Goal: Information Seeking & Learning: Learn about a topic

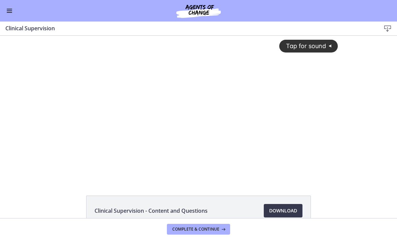
click at [203, 123] on div "Tap for sound @keyframes VOLUME_SMALL_WAVE_FLASH { 0% { opacity: 0; } 33% { opa…" at bounding box center [198, 102] width 287 height 133
click at [132, 112] on div at bounding box center [198, 108] width 287 height 144
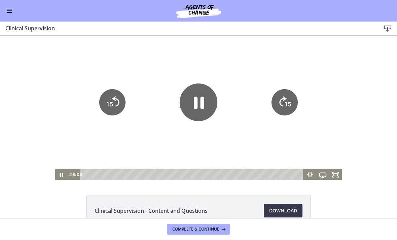
click at [119, 107] on icon "15" at bounding box center [112, 102] width 26 height 26
click at [121, 105] on icon "15" at bounding box center [112, 102] width 26 height 26
click at [281, 87] on div at bounding box center [198, 108] width 287 height 144
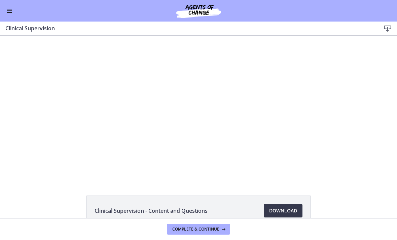
click at [293, 95] on div at bounding box center [198, 108] width 287 height 144
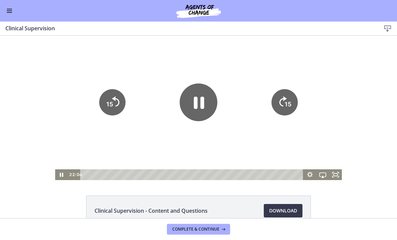
click at [291, 96] on icon "15" at bounding box center [284, 102] width 26 height 26
click at [287, 93] on icon "15" at bounding box center [284, 102] width 26 height 26
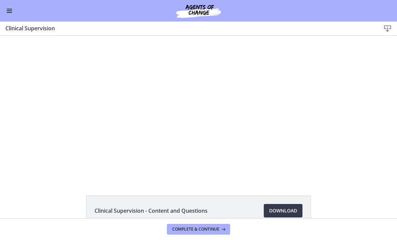
click at [173, 98] on div at bounding box center [198, 108] width 287 height 144
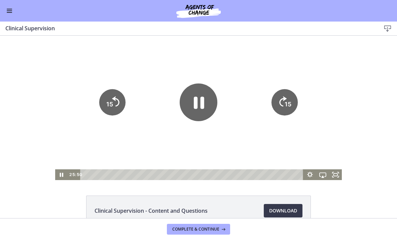
click at [116, 103] on icon "15" at bounding box center [112, 102] width 26 height 26
click at [112, 110] on icon "15" at bounding box center [112, 102] width 26 height 26
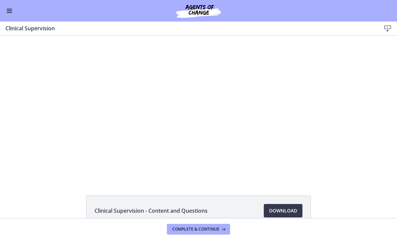
click at [200, 106] on div at bounding box center [198, 108] width 287 height 144
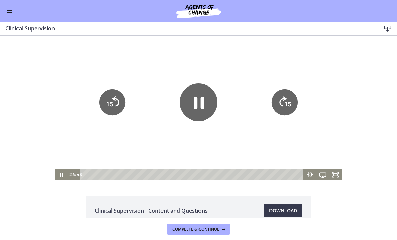
click at [188, 90] on icon "Pause" at bounding box center [198, 102] width 38 height 38
